Goal: Task Accomplishment & Management: Complete application form

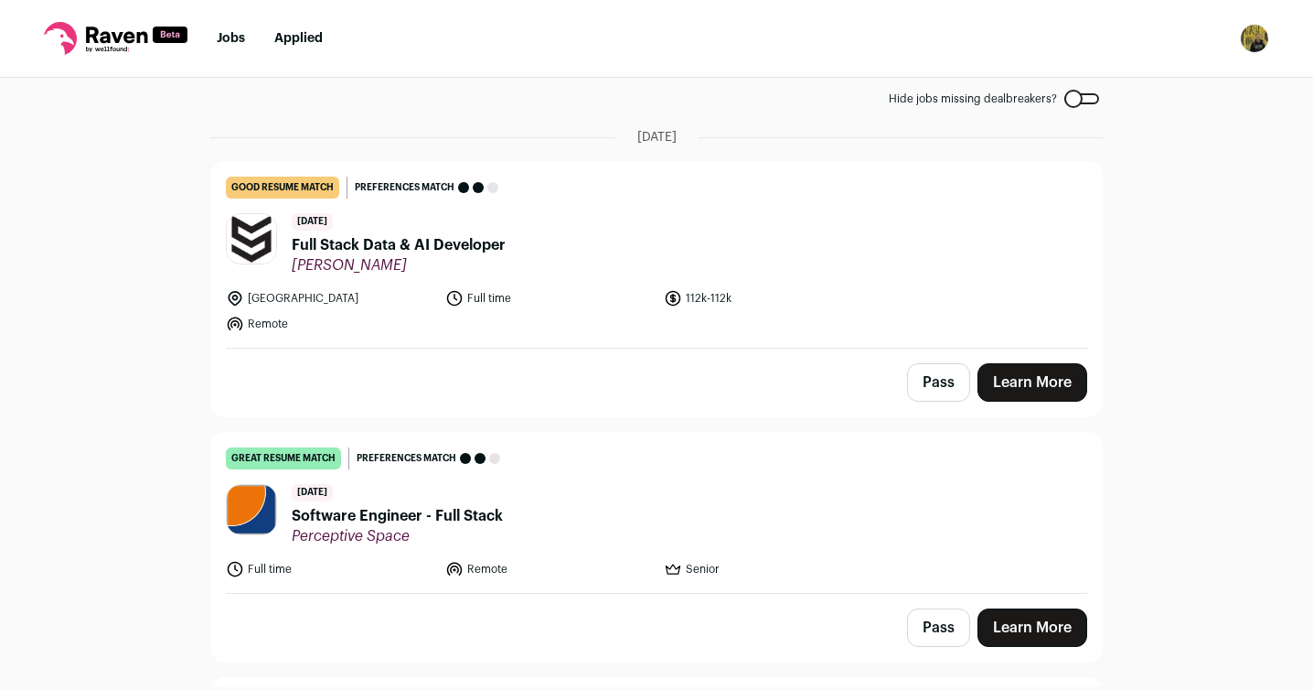
scroll to position [102, 0]
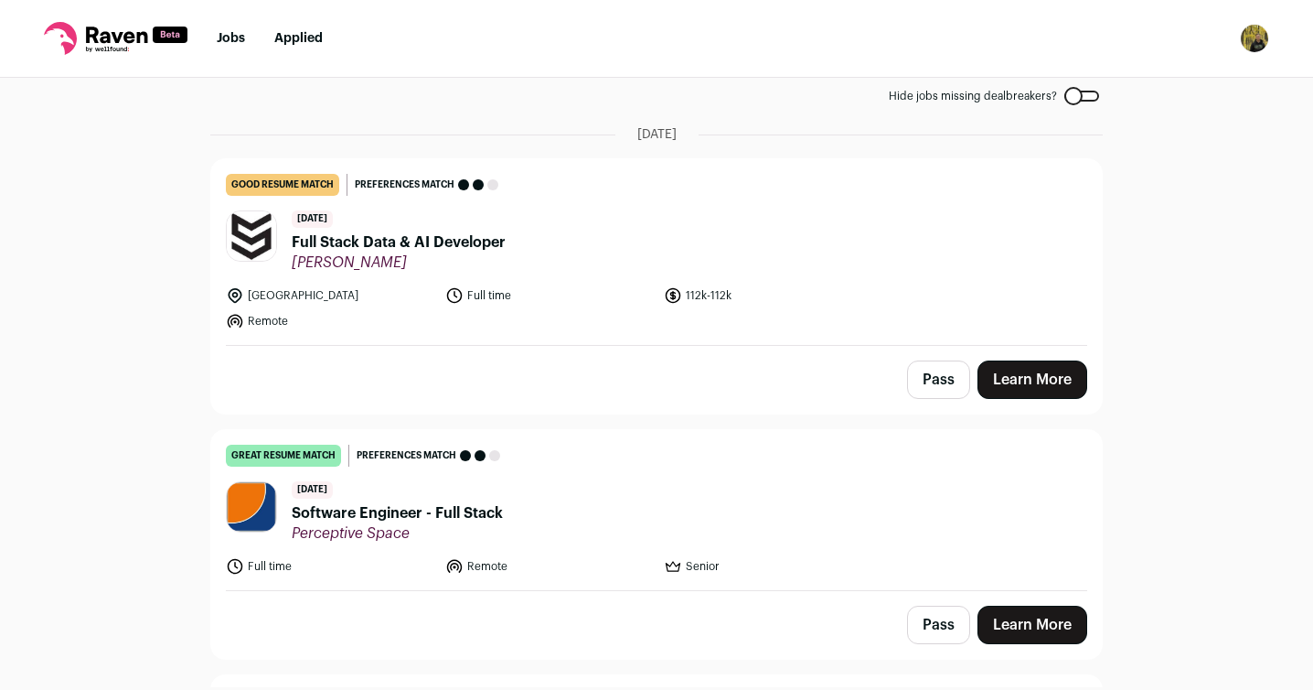
click at [415, 244] on span "Full Stack Data & AI Developer" at bounding box center [399, 242] width 214 height 22
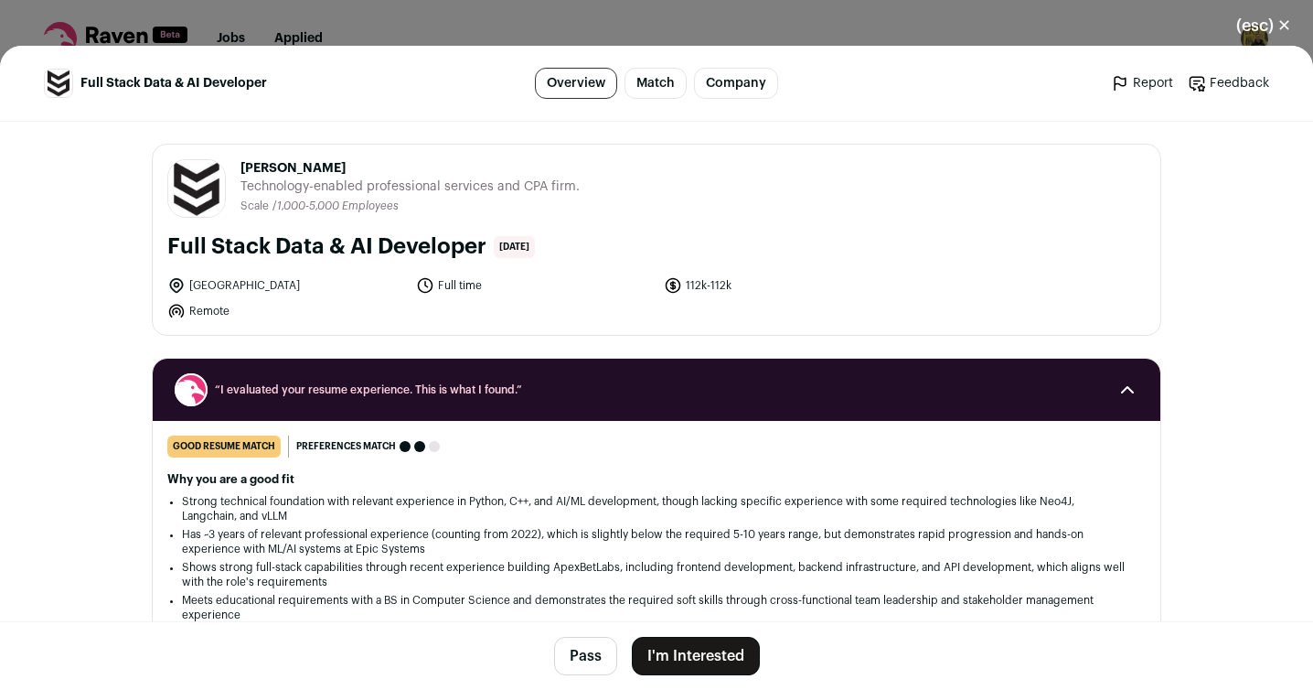
click at [734, 656] on button "I'm Interested" at bounding box center [696, 655] width 128 height 38
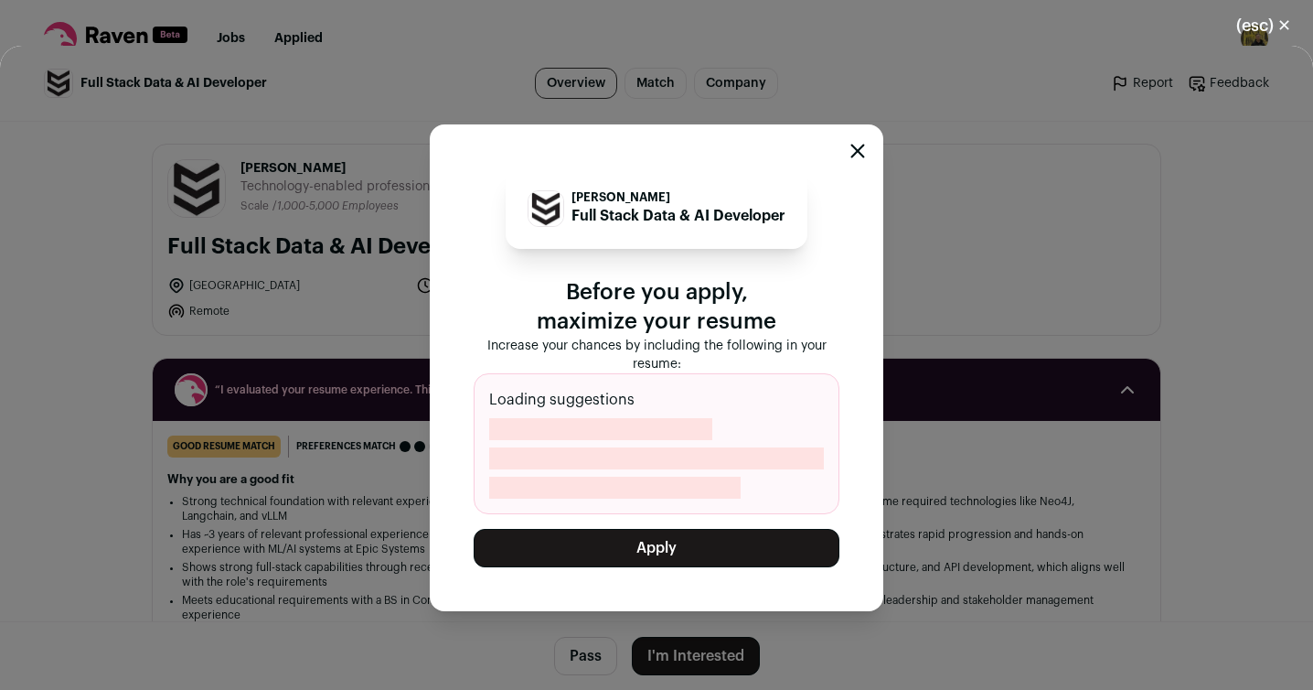
click at [629, 550] on button "Apply" at bounding box center [657, 548] width 366 height 38
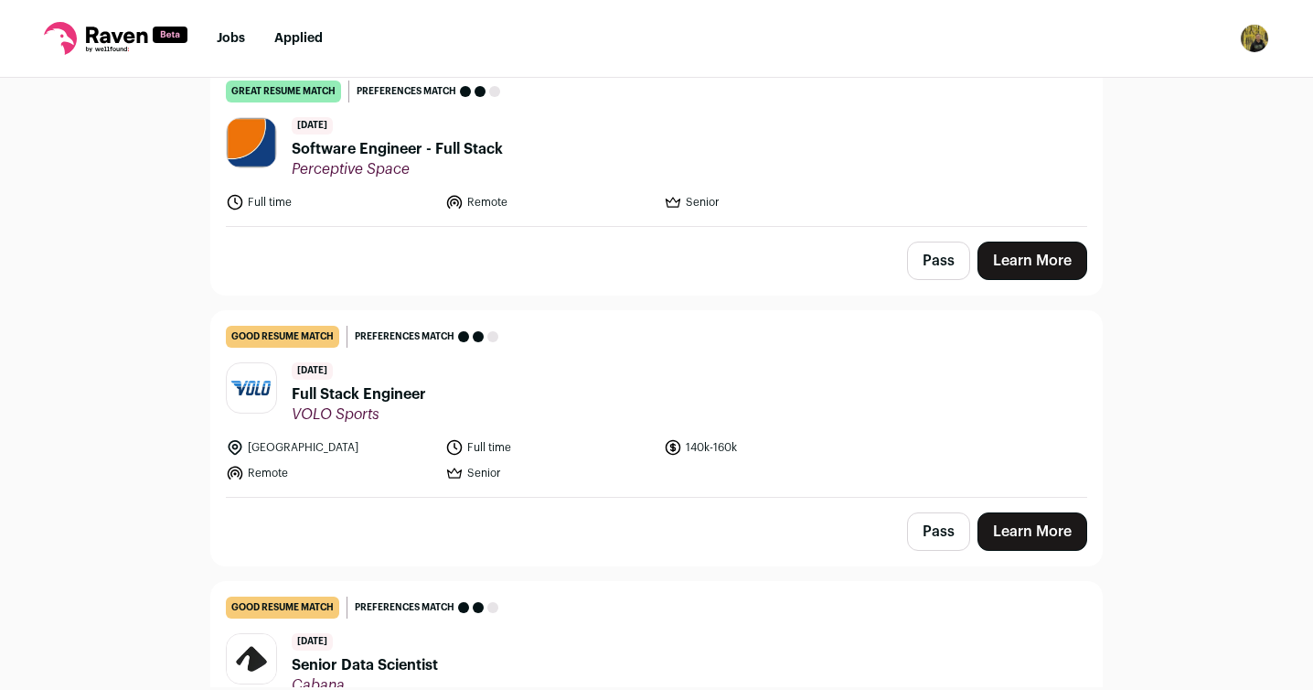
scroll to position [199, 0]
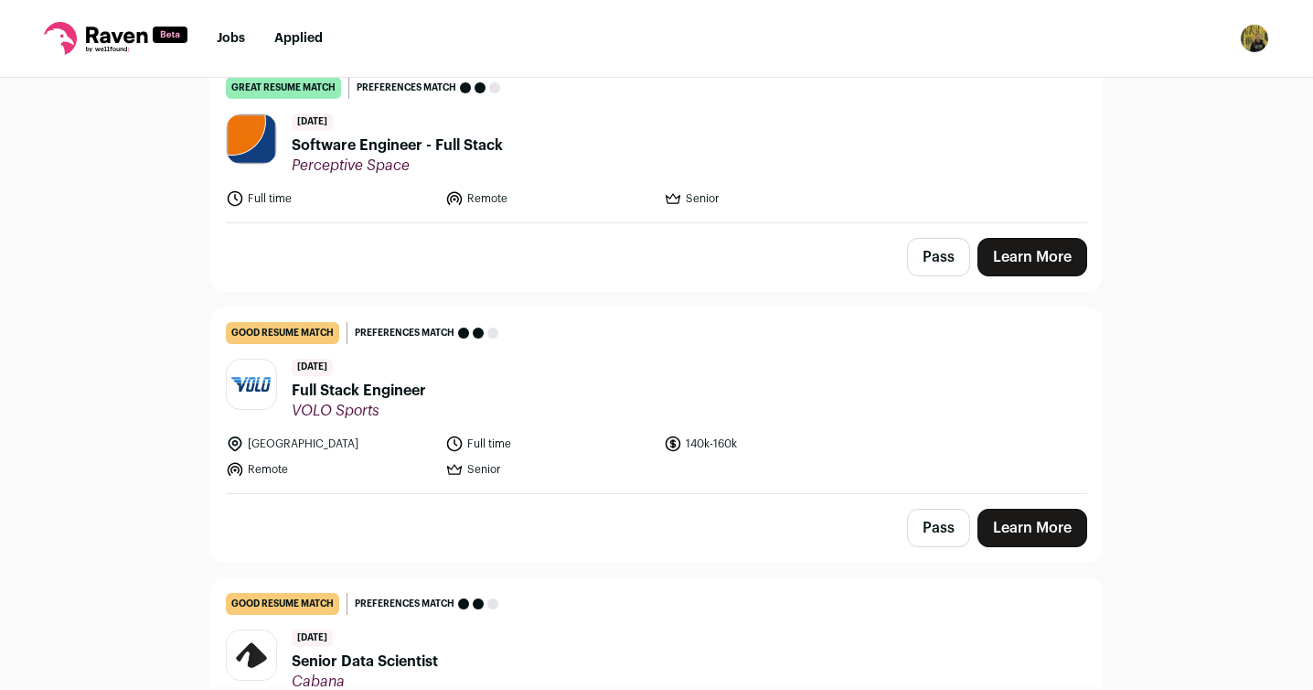
click at [406, 391] on span "Full Stack Engineer" at bounding box center [359, 391] width 134 height 22
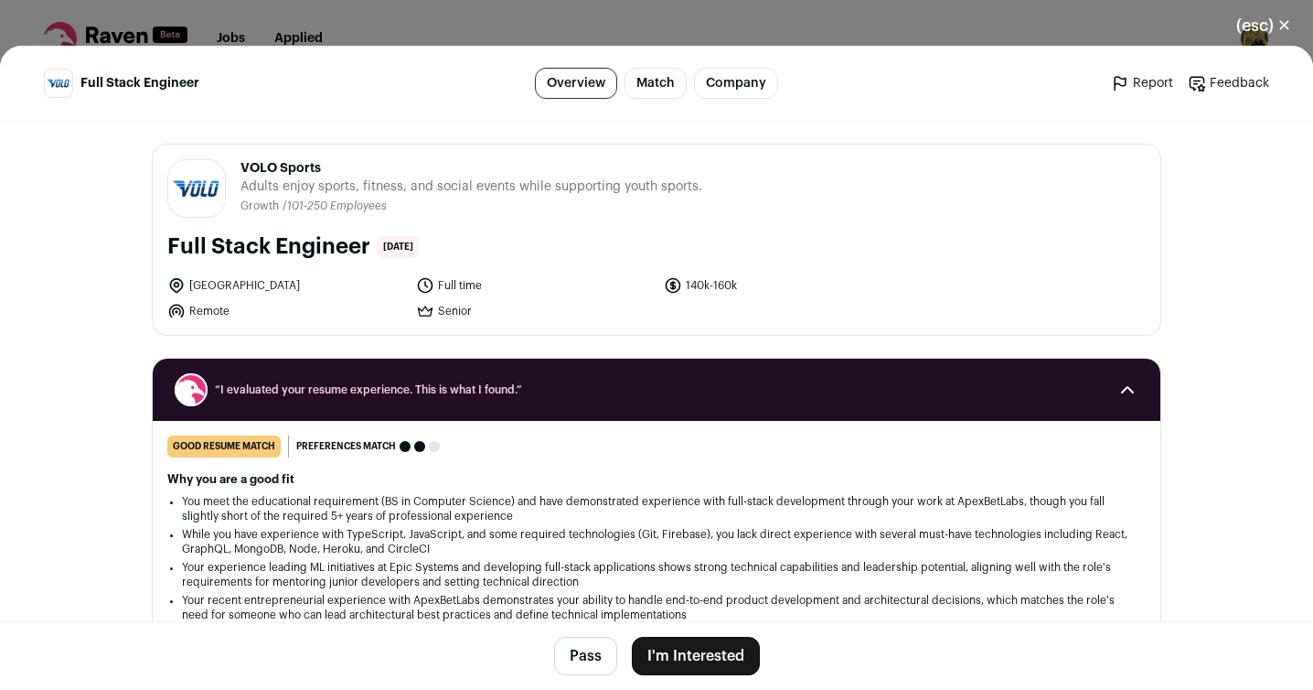
click at [712, 665] on button "I'm Interested" at bounding box center [696, 655] width 128 height 38
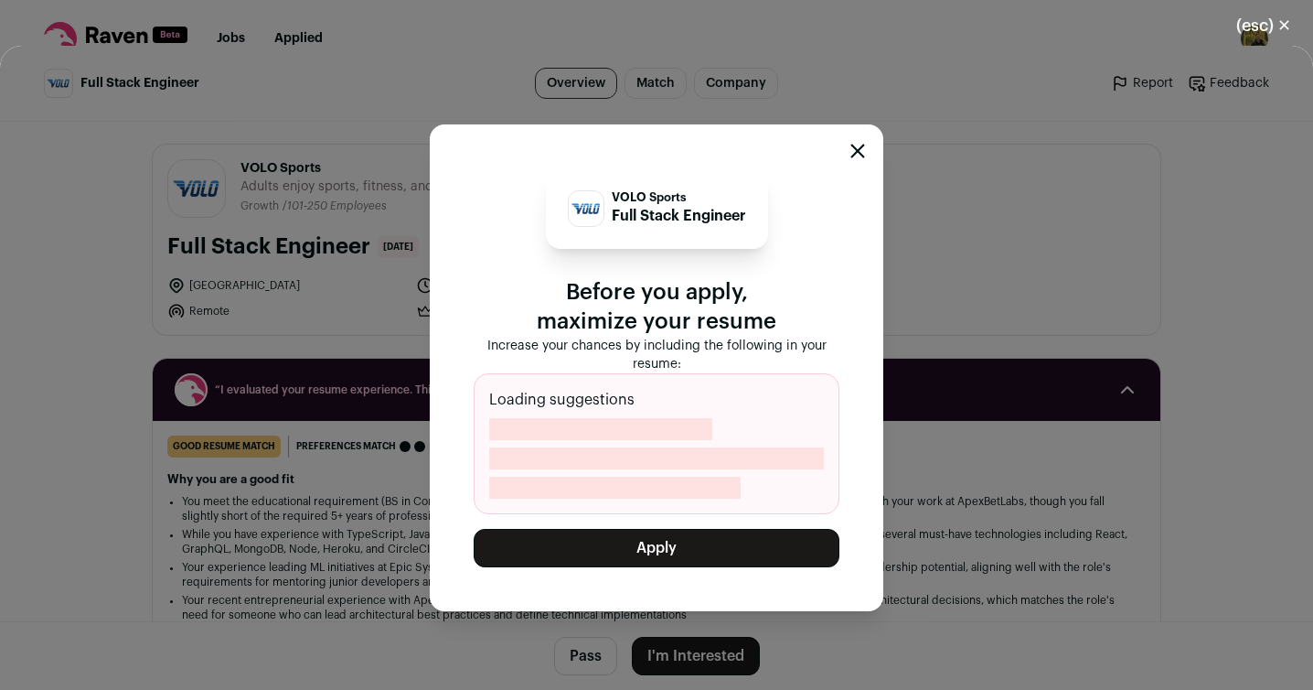
click at [659, 541] on button "Apply" at bounding box center [657, 548] width 366 height 38
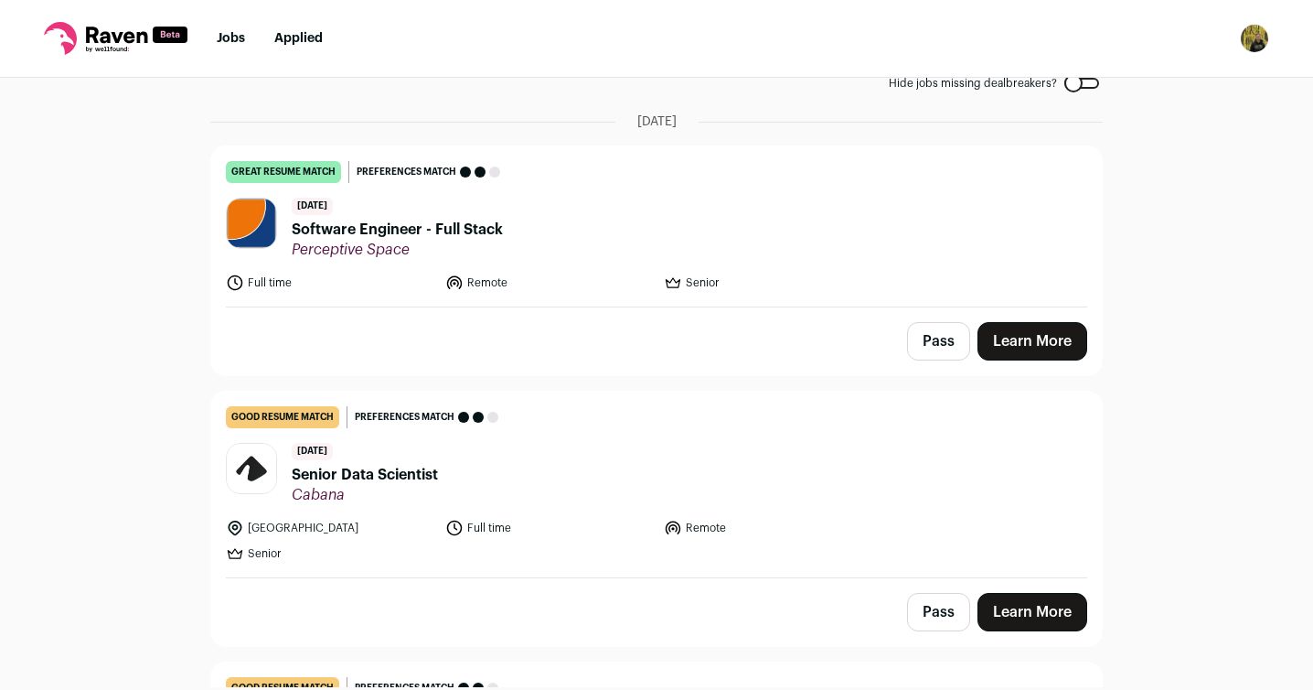
scroll to position [0, 0]
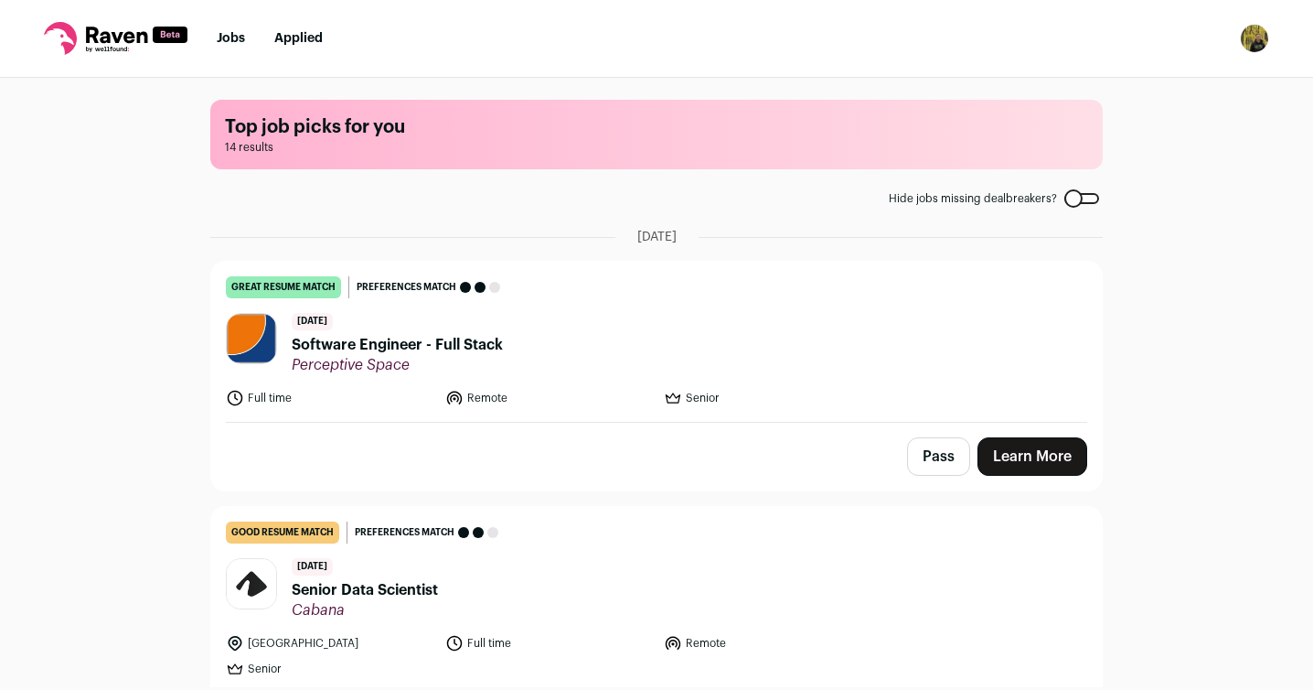
click at [311, 35] on link "Applied" at bounding box center [298, 38] width 48 height 13
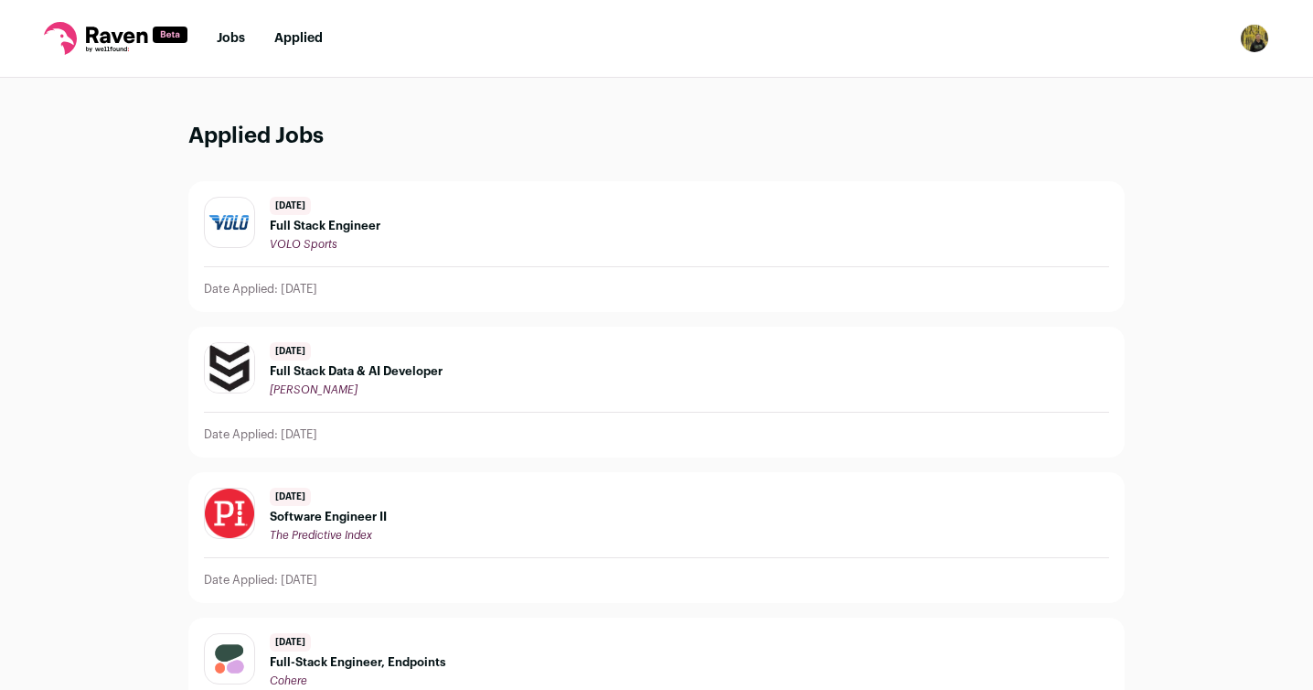
click at [456, 228] on div "[DATE] Full Stack Engineer VOLO Sports" at bounding box center [656, 224] width 905 height 55
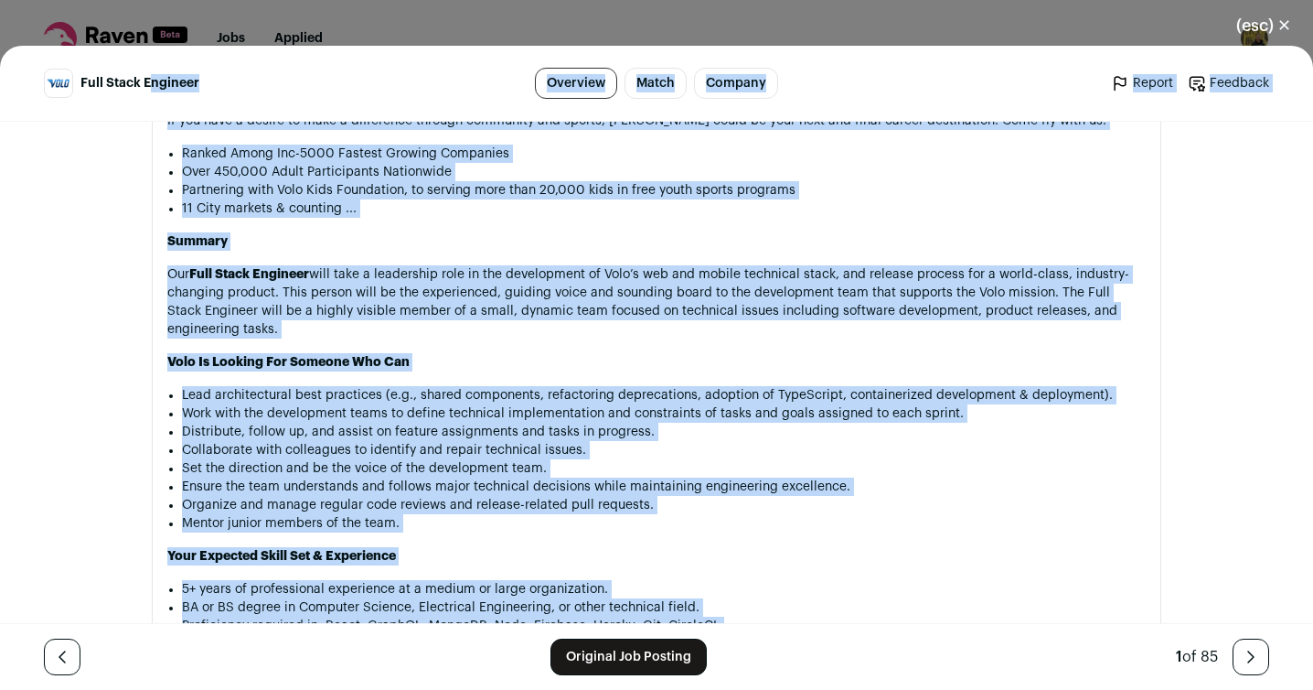
scroll to position [766, 0]
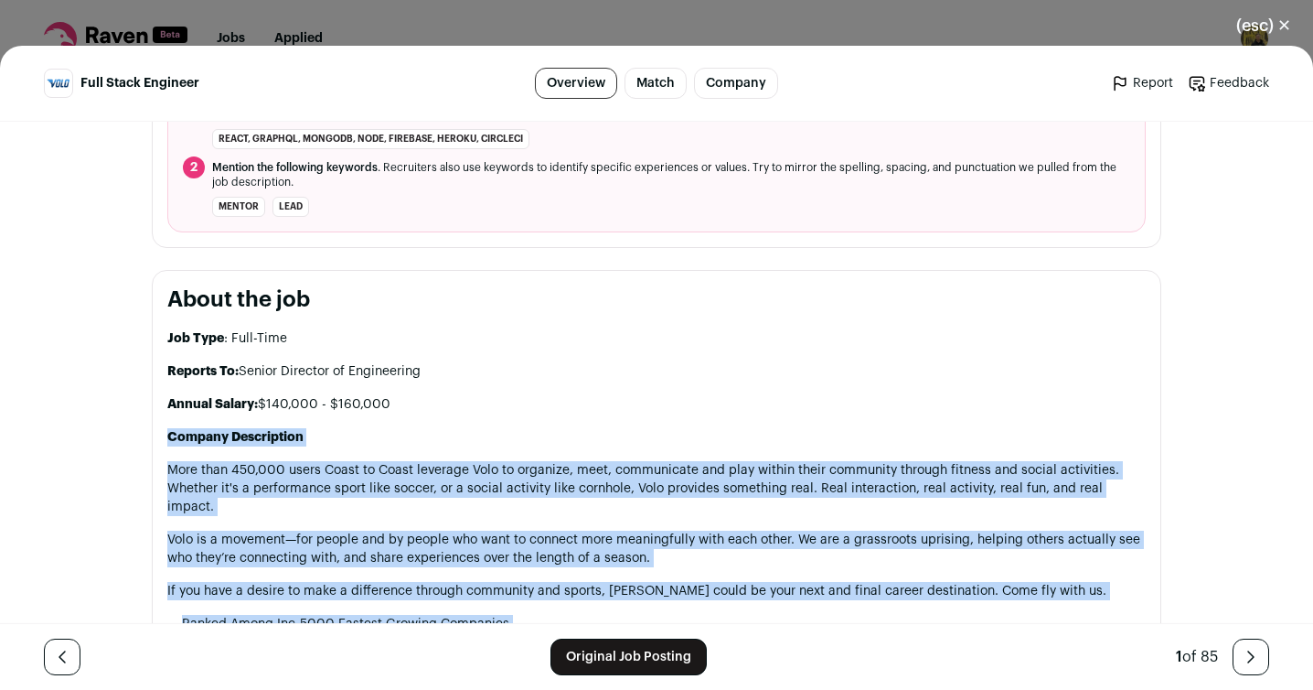
drag, startPoint x: 553, startPoint y: 341, endPoint x: 164, endPoint y: 433, distance: 400.4
copy div "Loremip Dolorsitame Cons adip 167,811 elits Doeiu te Incid utlabore Etdo ma ali…"
